Goal: Task Accomplishment & Management: Use online tool/utility

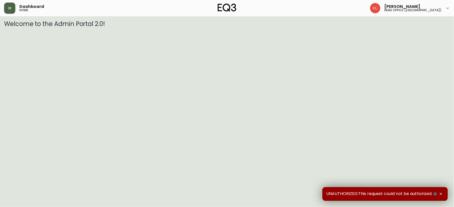
click at [12, 10] on button "button" at bounding box center [9, 8] width 11 height 11
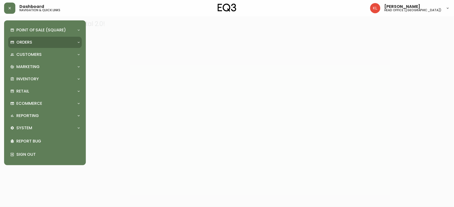
click at [31, 45] on p "Orders" at bounding box center [24, 43] width 16 height 6
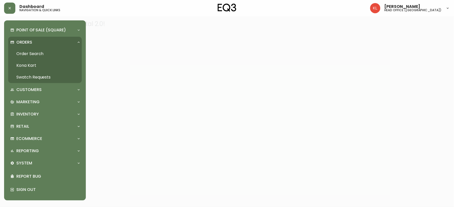
click at [32, 53] on link "Order Search" at bounding box center [45, 54] width 74 height 12
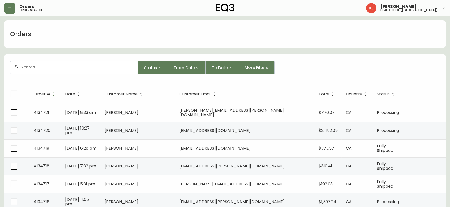
click at [47, 67] on input "text" at bounding box center [77, 67] width 113 height 5
paste input "4319990724"
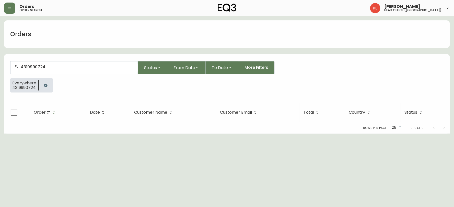
type input "4319990724"
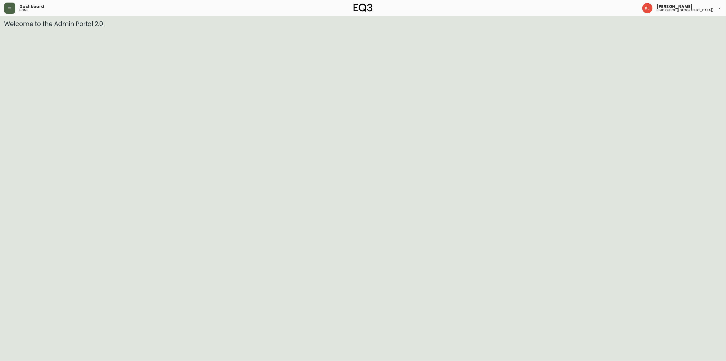
click at [6, 10] on button "button" at bounding box center [9, 8] width 11 height 11
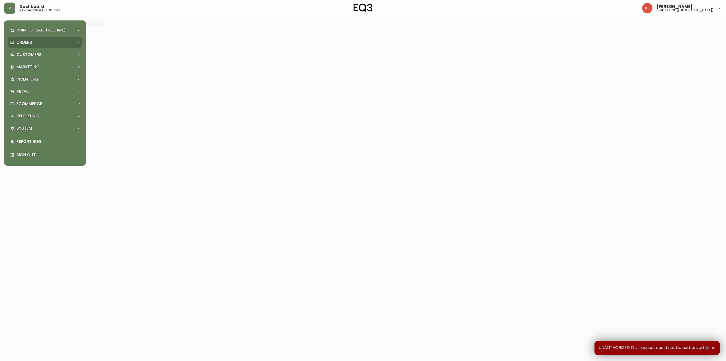
click at [21, 42] on p "Orders" at bounding box center [24, 43] width 16 height 6
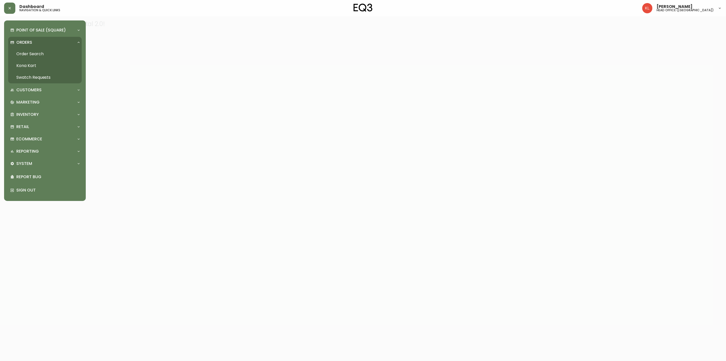
click at [31, 55] on link "Order Search" at bounding box center [45, 54] width 74 height 12
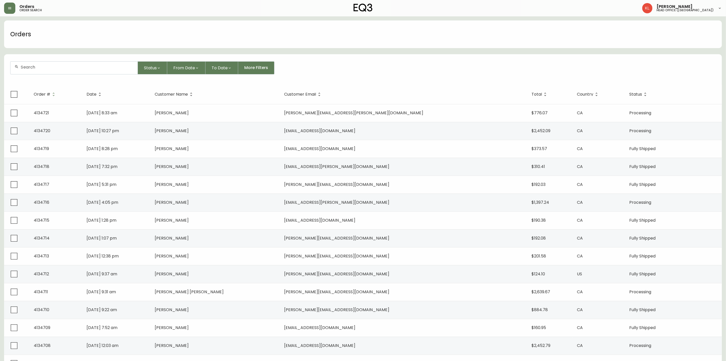
click at [60, 71] on div at bounding box center [73, 68] width 127 height 13
paste input "4134423"
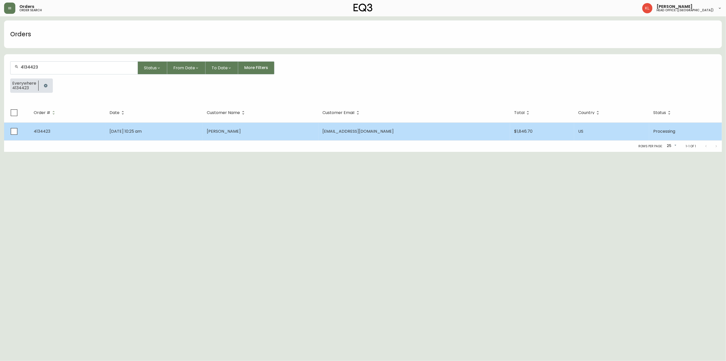
type input "4134423"
click at [147, 127] on td "Jul 31 2025, 10:25 am" at bounding box center [153, 131] width 97 height 18
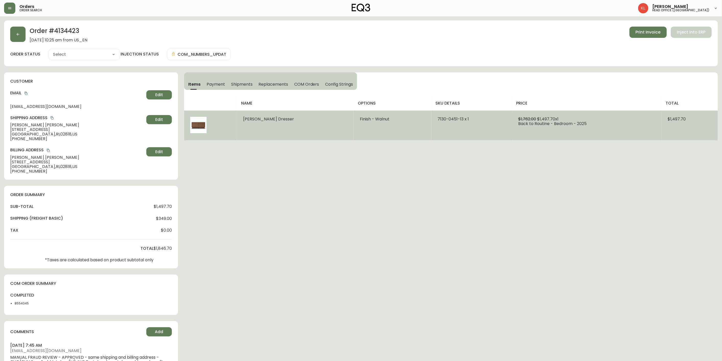
type input "Processing"
select select "PROCESSING"
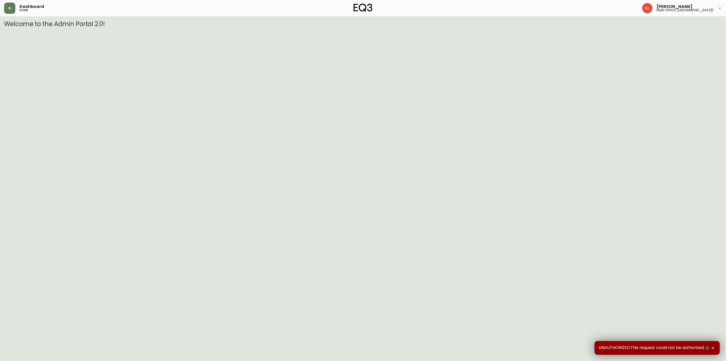
click at [13, 10] on button "button" at bounding box center [9, 8] width 11 height 11
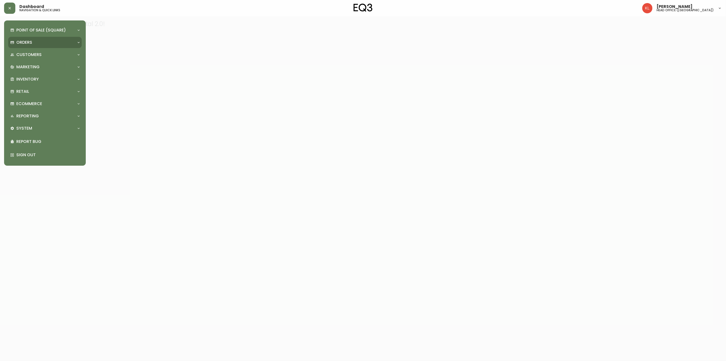
click at [30, 44] on p "Orders" at bounding box center [24, 43] width 16 height 6
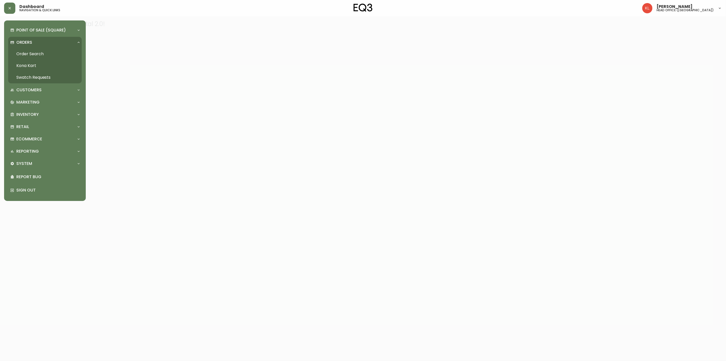
drag, startPoint x: 29, startPoint y: 54, endPoint x: 48, endPoint y: 65, distance: 21.7
click at [29, 54] on link "Order Search" at bounding box center [45, 54] width 74 height 12
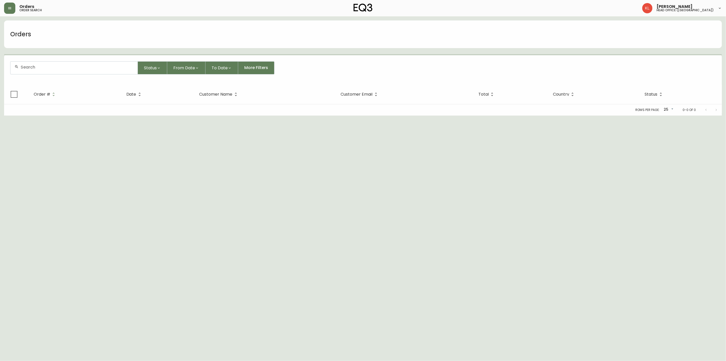
click at [43, 66] on input "text" at bounding box center [77, 67] width 113 height 5
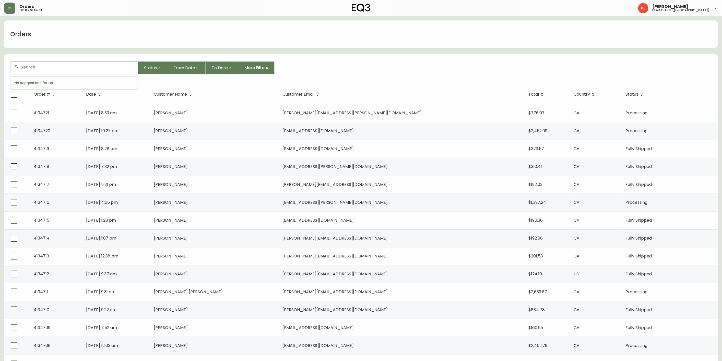
paste input "4133078"
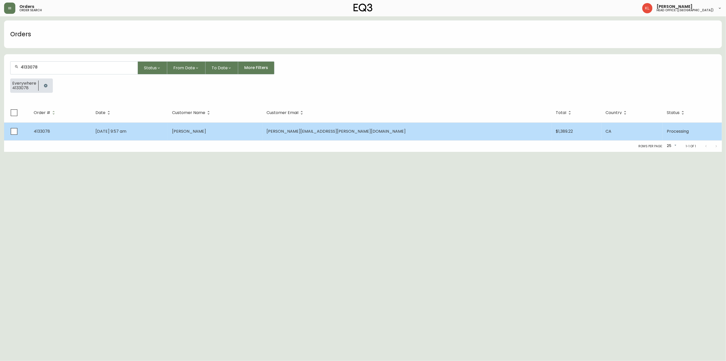
type input "4133078"
click at [262, 133] on td "[PERSON_NAME]" at bounding box center [215, 131] width 94 height 18
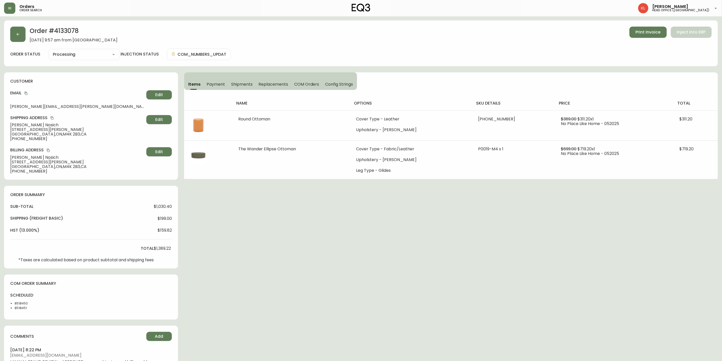
type input "Processing"
select select "PROCESSING"
drag, startPoint x: 87, startPoint y: 34, endPoint x: 56, endPoint y: 32, distance: 31.7
click at [56, 32] on h2 "Order # 4133078" at bounding box center [74, 32] width 88 height 11
copy h2 "4133078"
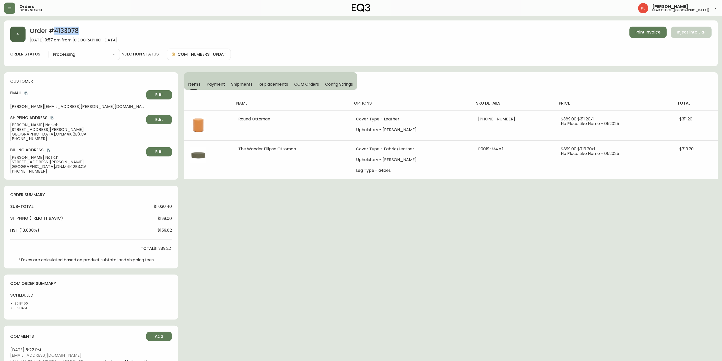
click at [19, 33] on icon "button" at bounding box center [18, 34] width 4 height 4
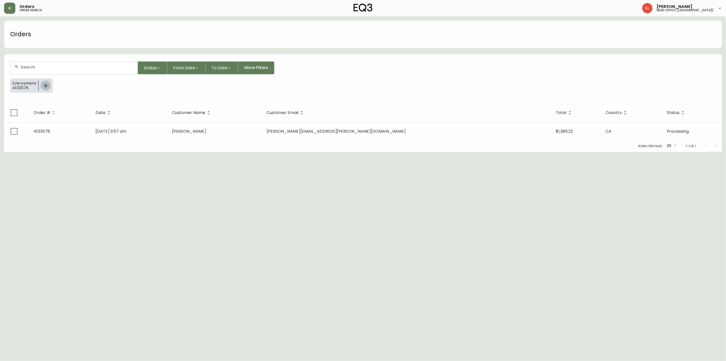
click at [44, 84] on icon "button" at bounding box center [45, 85] width 3 height 3
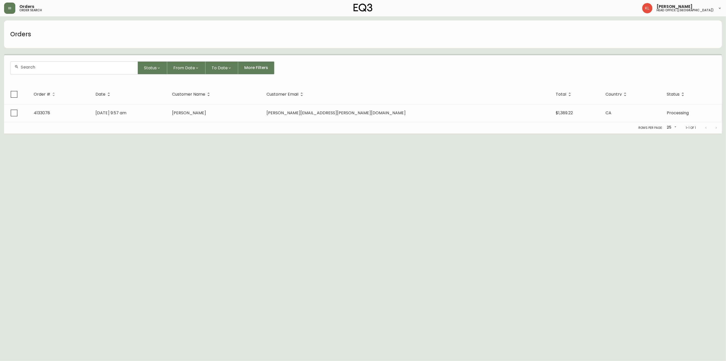
click at [49, 62] on div at bounding box center [73, 68] width 127 height 13
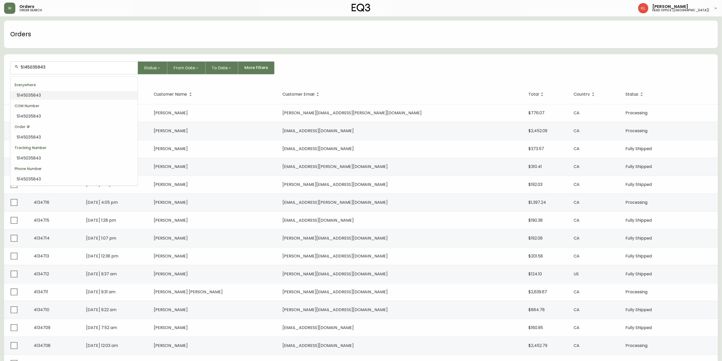
click at [49, 94] on li "5145035843" at bounding box center [73, 95] width 127 height 9
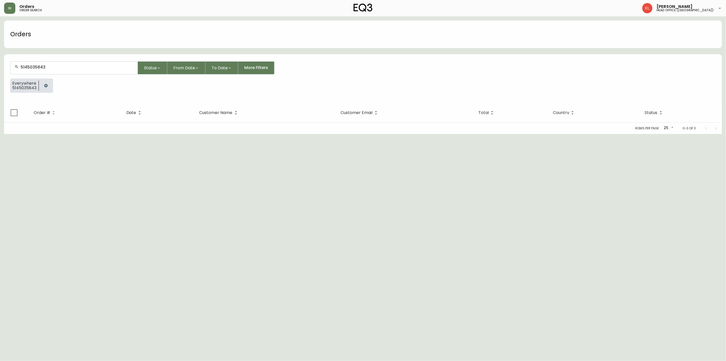
drag, startPoint x: 67, startPoint y: 66, endPoint x: -39, endPoint y: 88, distance: 108.4
click at [0, 88] on html "Orders order search [PERSON_NAME] head office ([GEOGRAPHIC_DATA]) Orders 514503…" at bounding box center [363, 67] width 726 height 134
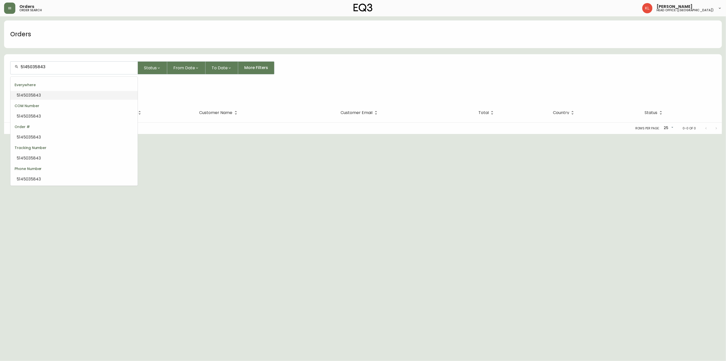
paste input "[EMAIL_ADDRESS][DOMAIN_NAME]"
type input "[EMAIL_ADDRESS][DOMAIN_NAME]"
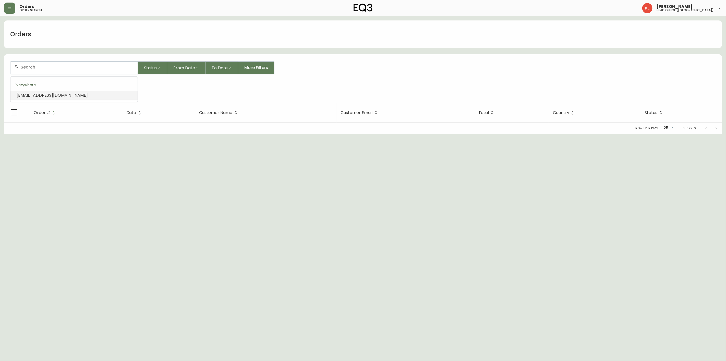
scroll to position [0, 0]
type input "[EMAIL_ADDRESS][DOMAIN_NAME]"
